Goal: Find specific fact: Find specific fact

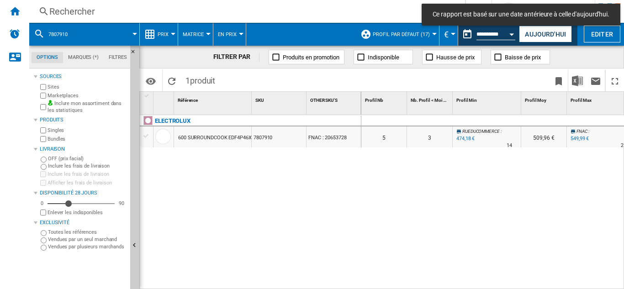
click at [72, 10] on div "Rechercher" at bounding box center [245, 11] width 392 height 13
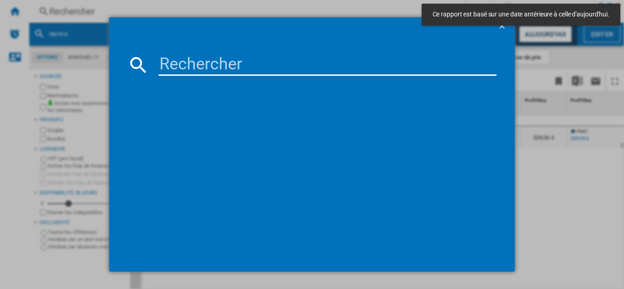
click at [190, 68] on input at bounding box center [327, 65] width 338 height 22
paste input "7898274"
type input "7898274"
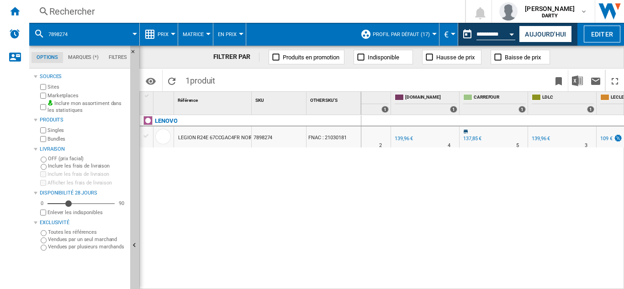
click at [82, 6] on div "Rechercher" at bounding box center [245, 11] width 392 height 13
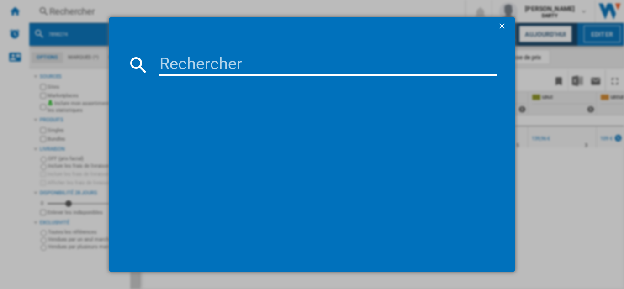
click at [237, 62] on input at bounding box center [327, 65] width 338 height 22
type input "4740998"
